Goal: Task Accomplishment & Management: Manage account settings

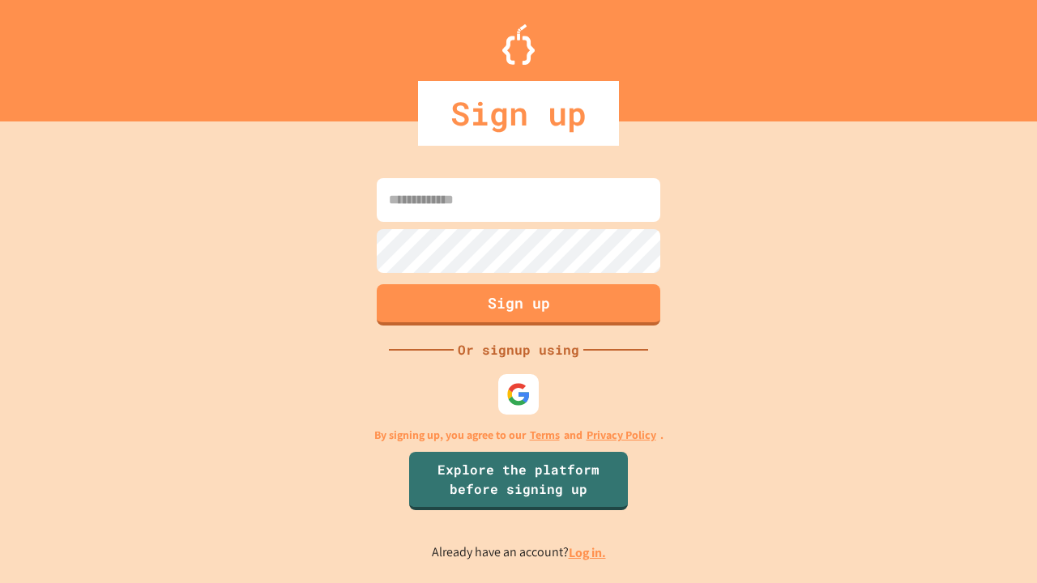
click at [588, 552] on link "Log in." at bounding box center [587, 552] width 37 height 17
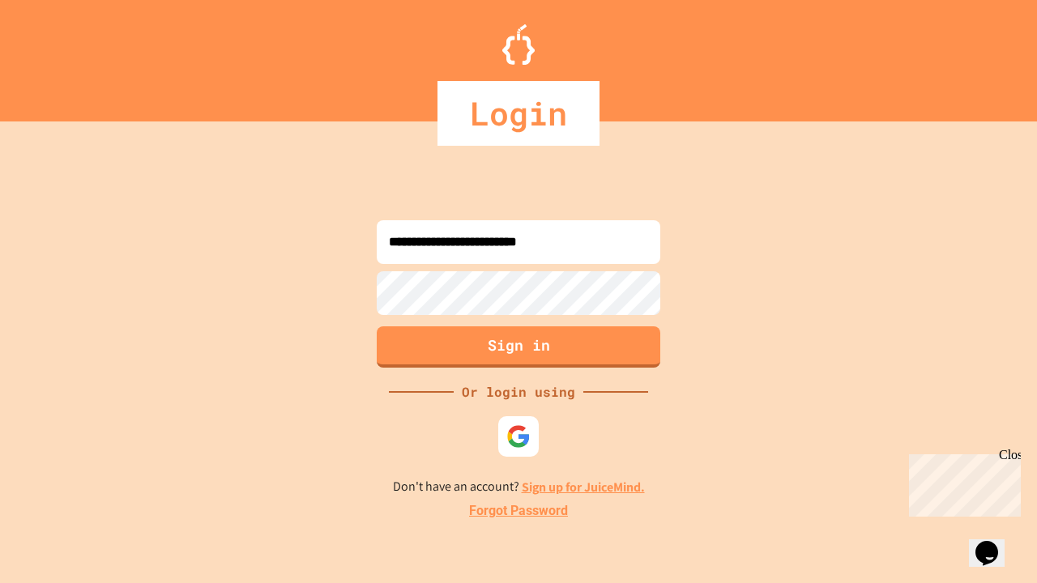
type input "**********"
